Goal: Check status: Check status

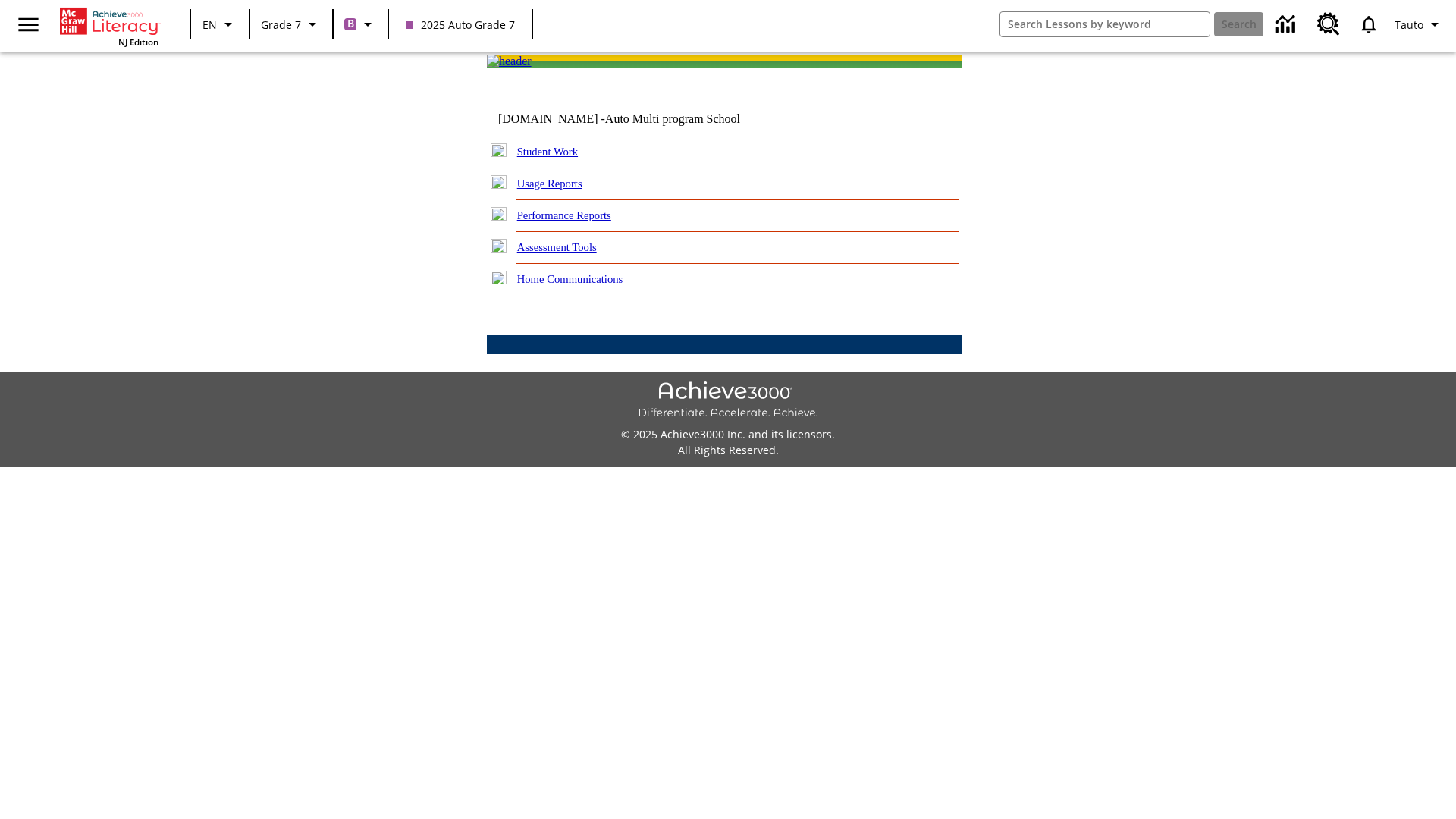
click at [557, 158] on link "Student Work" at bounding box center [548, 152] width 61 height 12
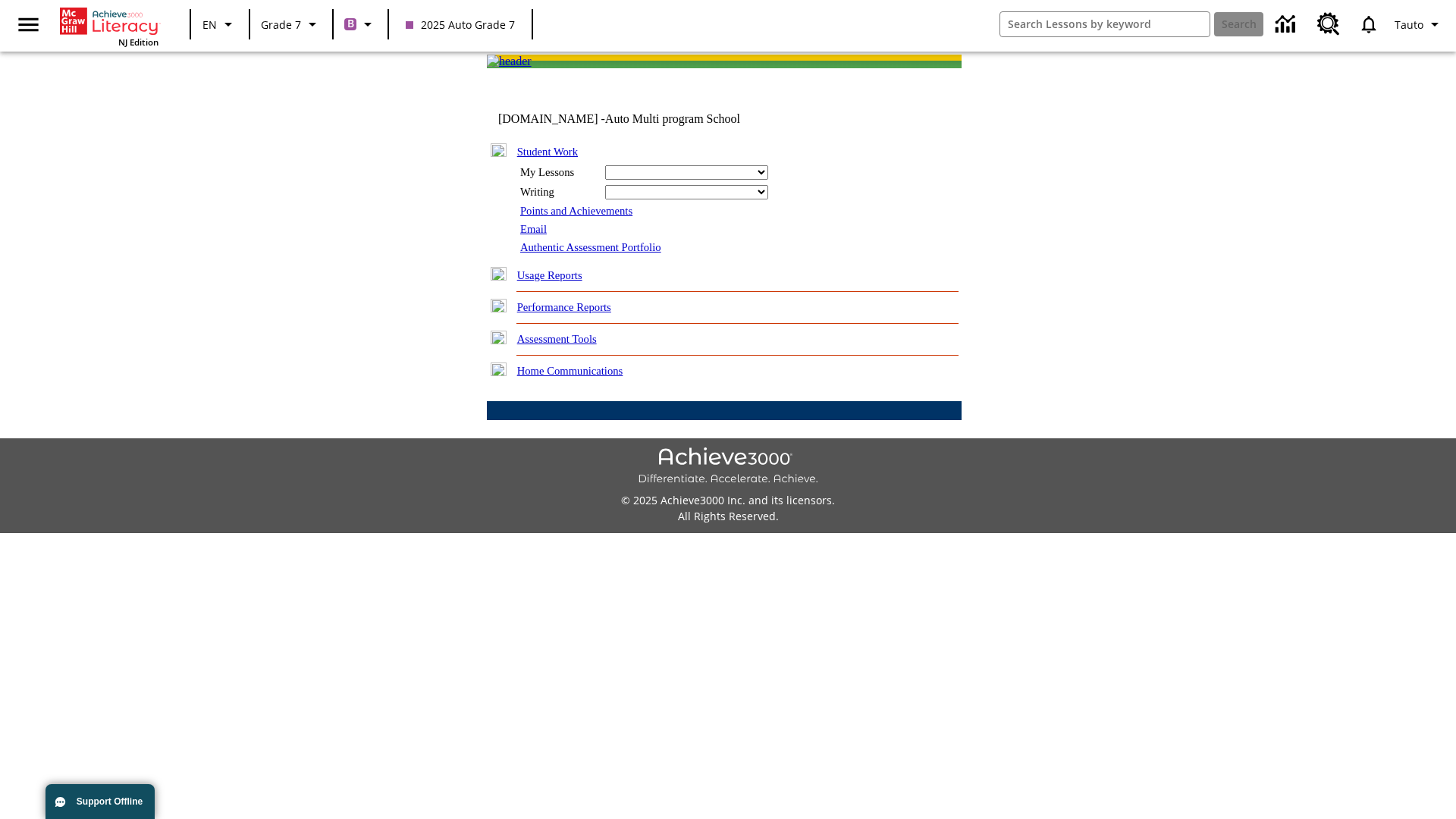
select select "/options/reports/?report_id=24&atype=1&section=2"
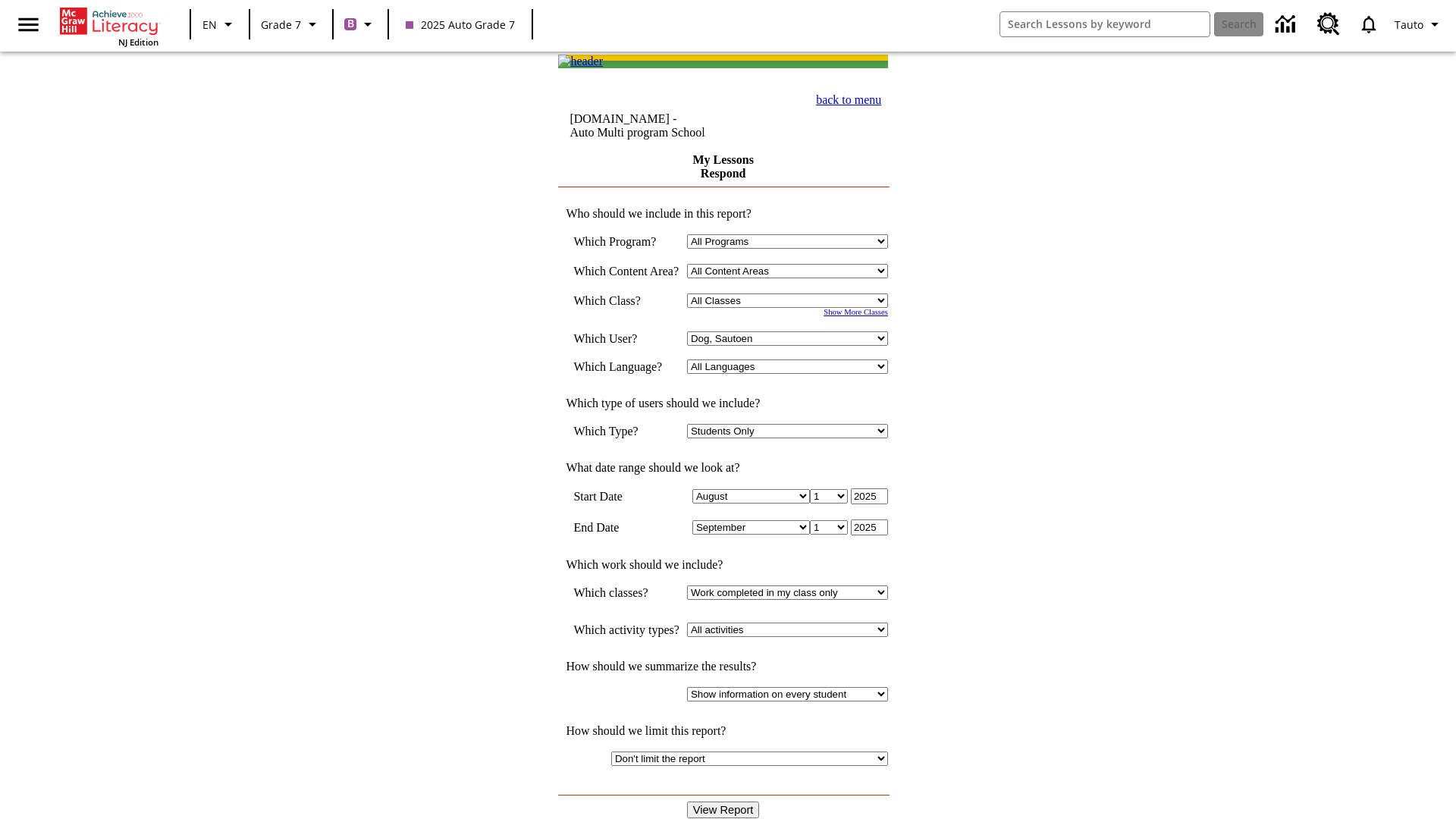
select select "21437138"
select select "4"
type input "2024"
click at [725, 802] on input "View Report" at bounding box center [723, 810] width 73 height 16
